Goal: Transaction & Acquisition: Purchase product/service

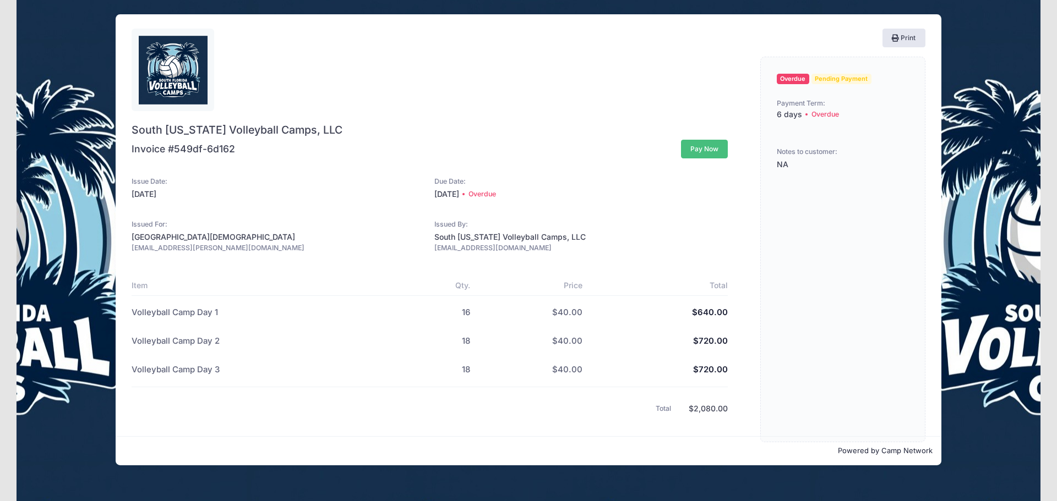
click at [713, 152] on button "Pay Now" at bounding box center [704, 149] width 47 height 19
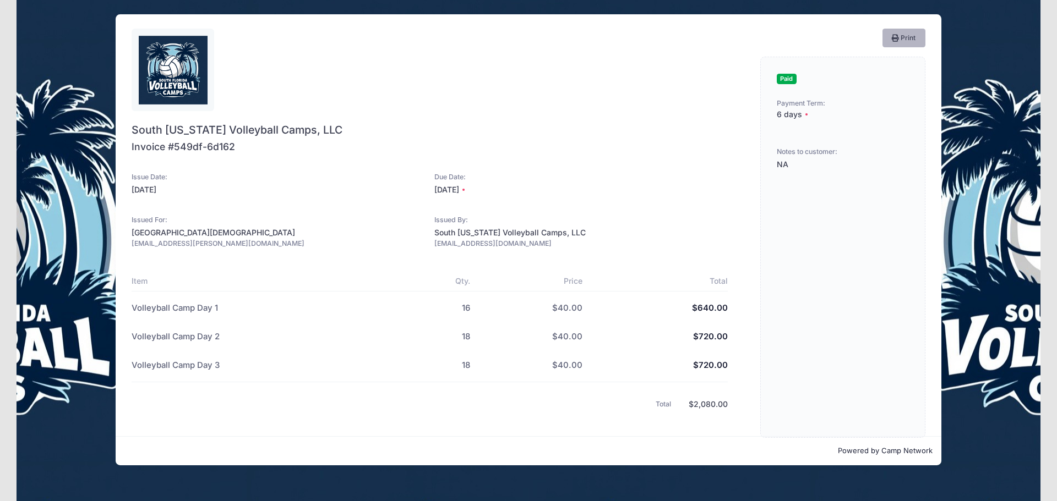
click at [908, 36] on button "Print" at bounding box center [903, 38] width 43 height 19
click at [784, 74] on span "Paid" at bounding box center [787, 79] width 20 height 10
drag, startPoint x: 781, startPoint y: 97, endPoint x: 779, endPoint y: 130, distance: 33.1
click at [781, 118] on div "Paid Payment Term: 6 days Notes to customer: NA" at bounding box center [842, 248] width 165 height 382
click at [778, 132] on div "Paid Payment Term: 6 days Notes to customer: NA" at bounding box center [842, 248] width 165 height 382
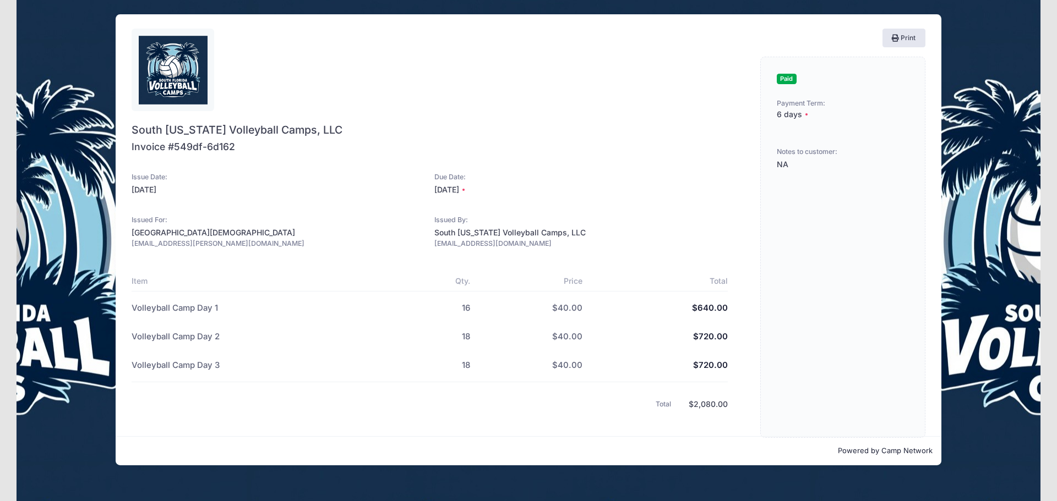
drag, startPoint x: 779, startPoint y: 115, endPoint x: 782, endPoint y: 123, distance: 8.2
click at [781, 114] on div "6 days" at bounding box center [843, 115] width 132 height 12
click at [778, 173] on div "Paid Payment Term: 6 days Notes to customer: NA" at bounding box center [842, 248] width 165 height 382
click at [779, 165] on div "NA" at bounding box center [843, 165] width 132 height 12
click at [672, 155] on div "Invoice #549df-6d162" at bounding box center [430, 156] width 596 height 32
